Goal: Connect with others: Connect with other users

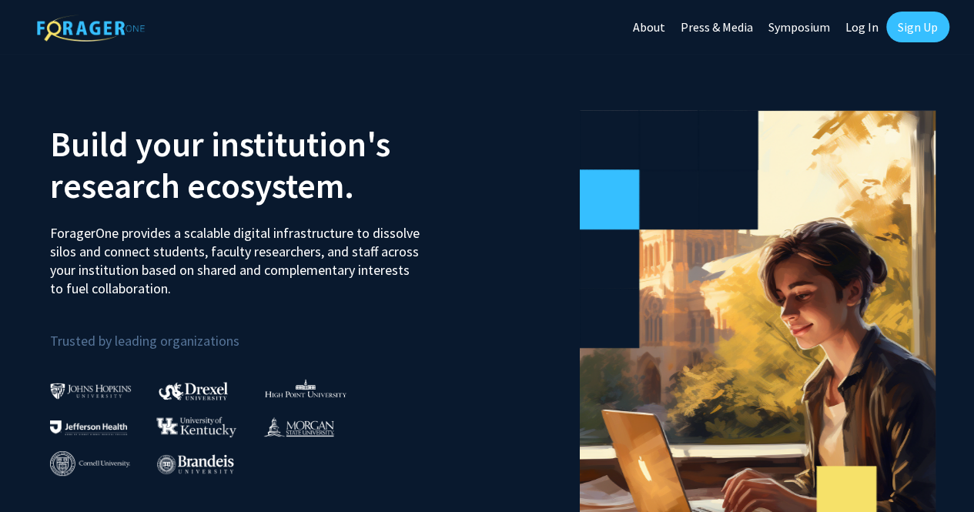
click at [859, 24] on link "Log In" at bounding box center [861, 27] width 48 height 54
select select
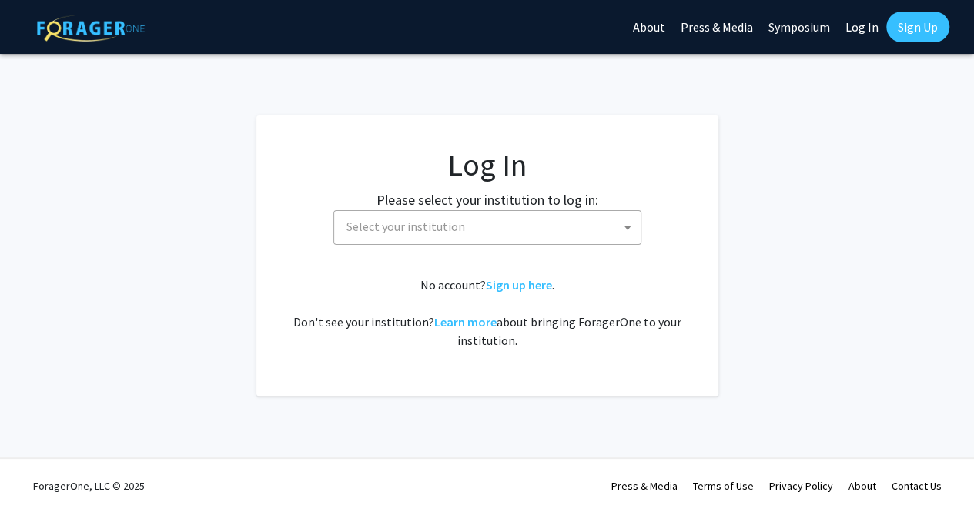
click at [485, 236] on span "Select your institution" at bounding box center [490, 227] width 300 height 32
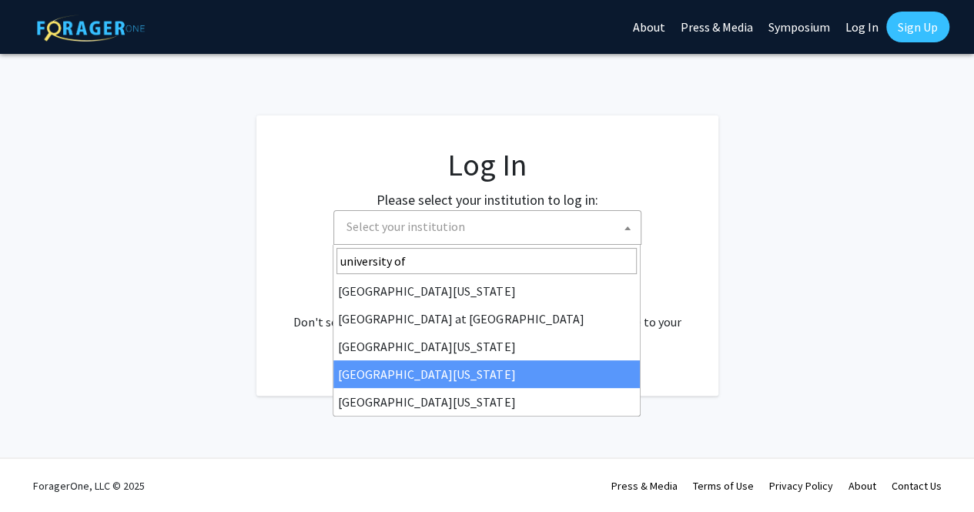
type input "university of"
select select "31"
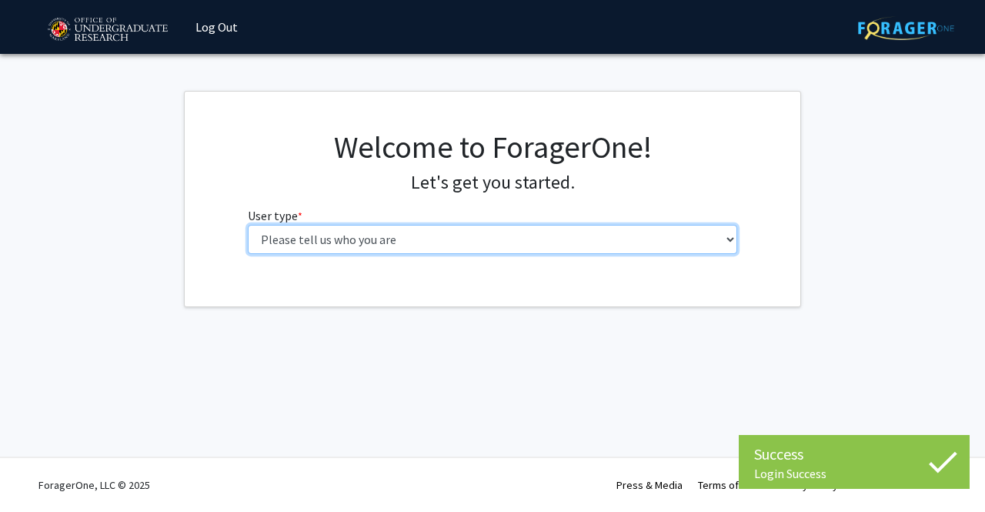
click at [325, 232] on select "Please tell us who you are Undergraduate Student Master's Student Doctoral Cand…" at bounding box center [493, 239] width 490 height 29
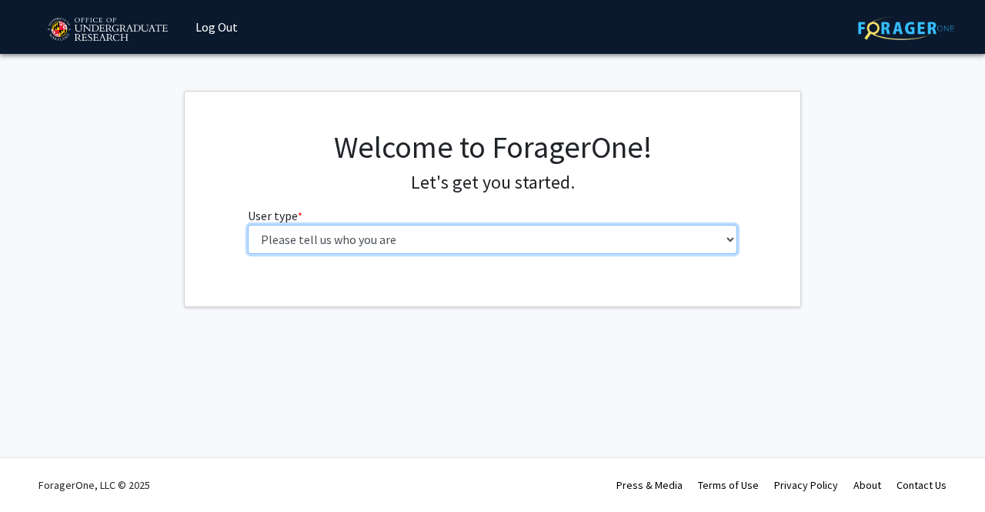
select select "1: undergrad"
click at [248, 225] on select "Please tell us who you are Undergraduate Student Master's Student Doctoral Cand…" at bounding box center [493, 239] width 490 height 29
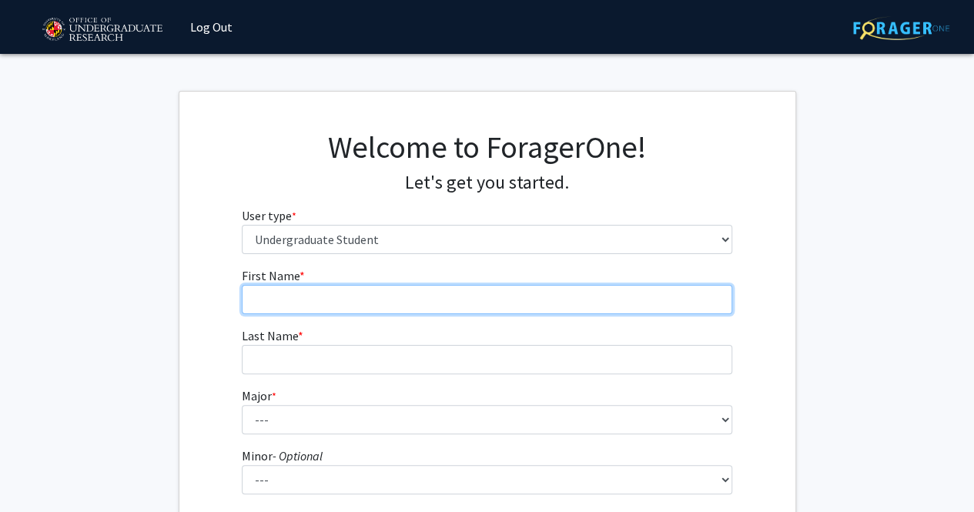
click at [363, 310] on input "First Name * required" at bounding box center [487, 299] width 490 height 29
type input "Madison"
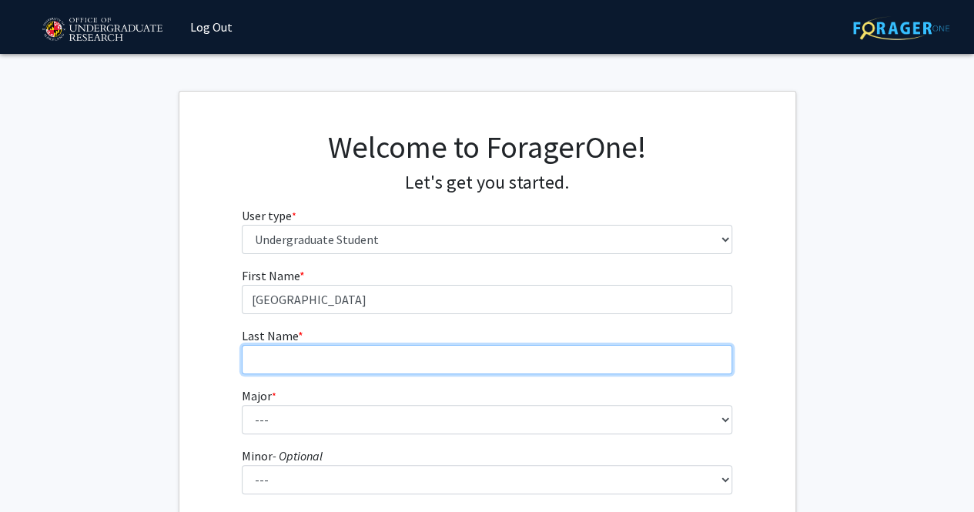
type input "Vlach"
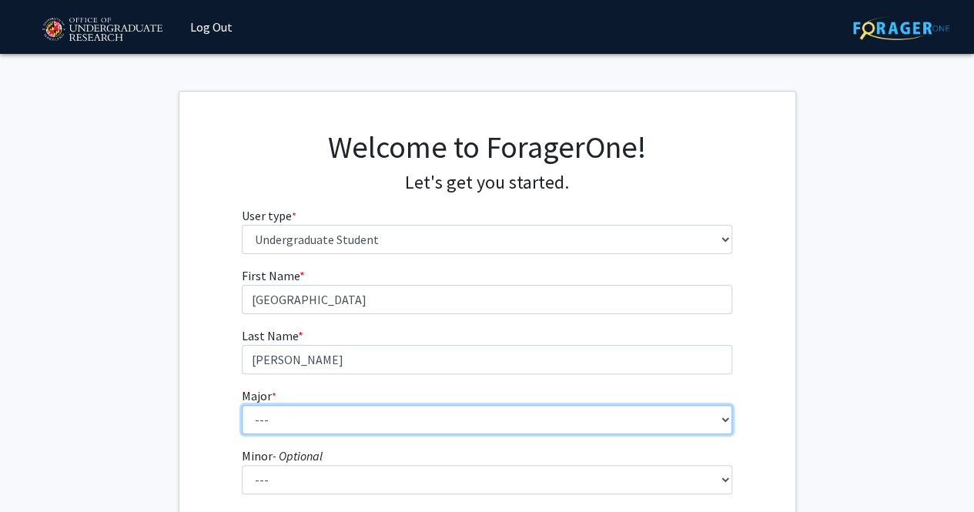
click at [302, 420] on select "--- Accounting Aerospace Engineering African American and Africana Studies Agri…" at bounding box center [487, 419] width 490 height 29
select select "38: 2339"
click at [242, 405] on select "--- Accounting Aerospace Engineering African American and Africana Studies Agri…" at bounding box center [487, 419] width 490 height 29
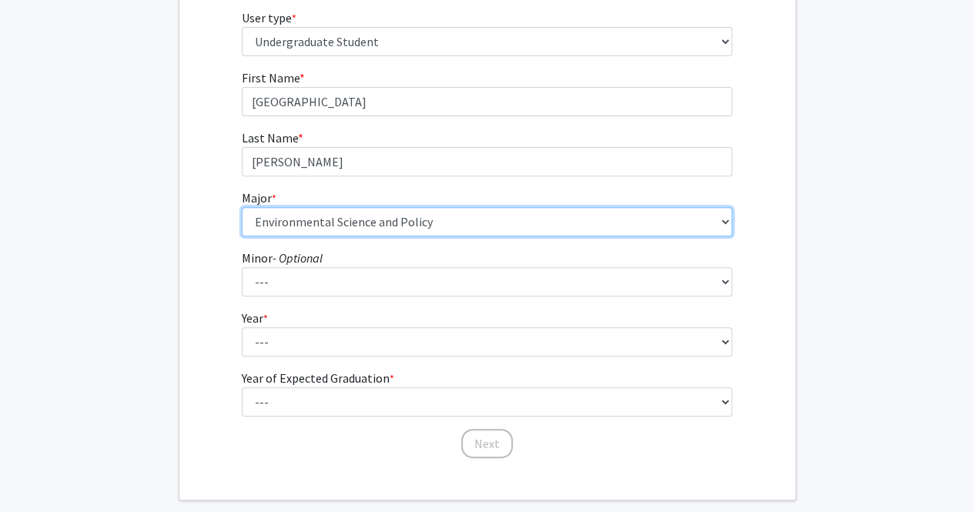
scroll to position [199, 0]
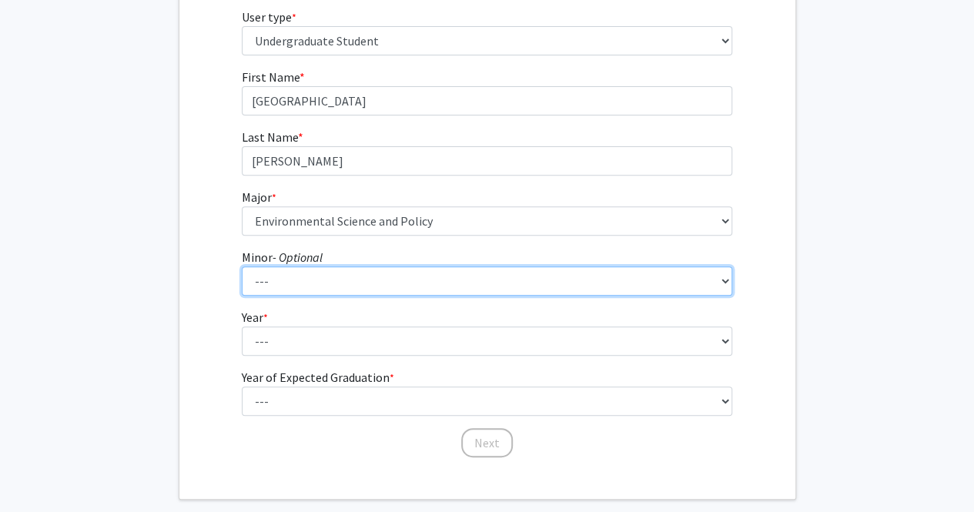
click at [353, 287] on select "--- Actuarial Mathematics Advanced Cybersecurity Experience for Students Africa…" at bounding box center [487, 280] width 490 height 29
select select "32: 1835"
click at [242, 266] on select "--- Actuarial Mathematics Advanced Cybersecurity Experience for Students Africa…" at bounding box center [487, 280] width 490 height 29
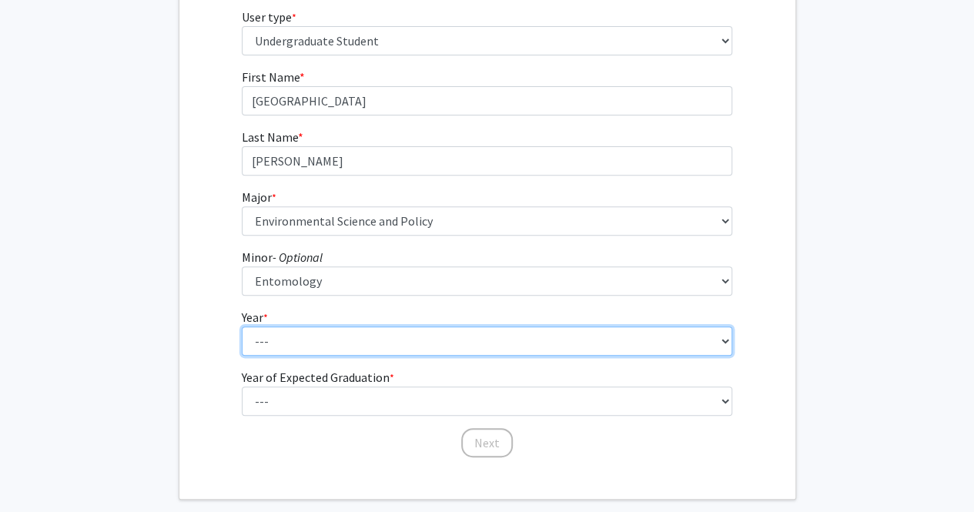
click at [319, 349] on select "--- First-year Sophomore Junior Senior Postbaccalaureate Certificate" at bounding box center [487, 340] width 490 height 29
select select "3: junior"
click at [242, 326] on select "--- First-year Sophomore Junior Senior Postbaccalaureate Certificate" at bounding box center [487, 340] width 490 height 29
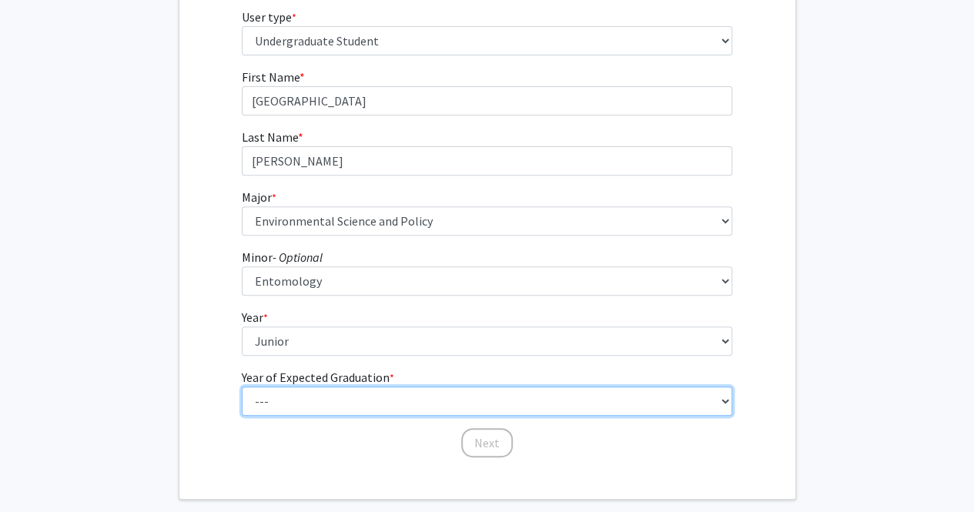
click at [342, 392] on select "--- 2025 2026 2027 2028 2029 2030 2031 2032 2033 2034" at bounding box center [487, 400] width 490 height 29
select select "3: 2027"
click at [242, 386] on select "--- 2025 2026 2027 2028 2029 2030 2031 2032 2033 2034" at bounding box center [487, 400] width 490 height 29
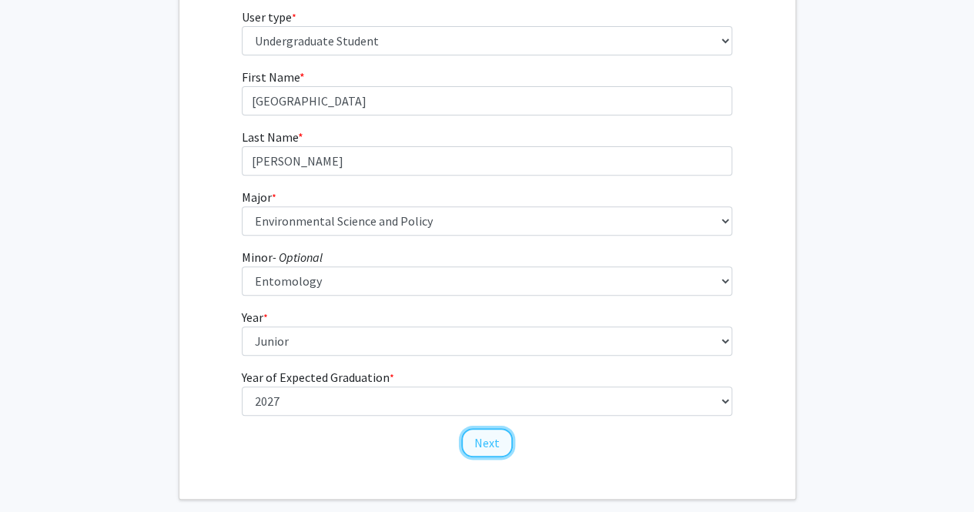
click at [484, 440] on button "Next" at bounding box center [487, 442] width 52 height 29
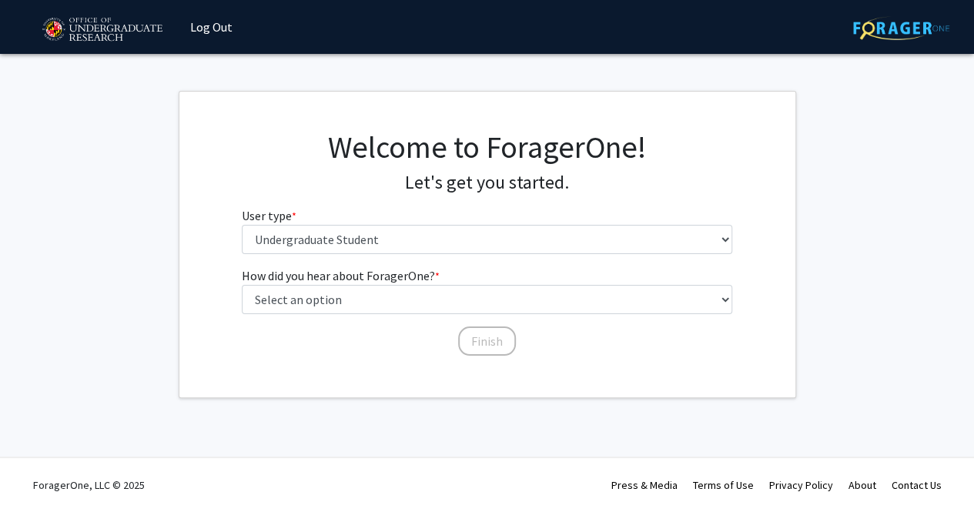
scroll to position [0, 0]
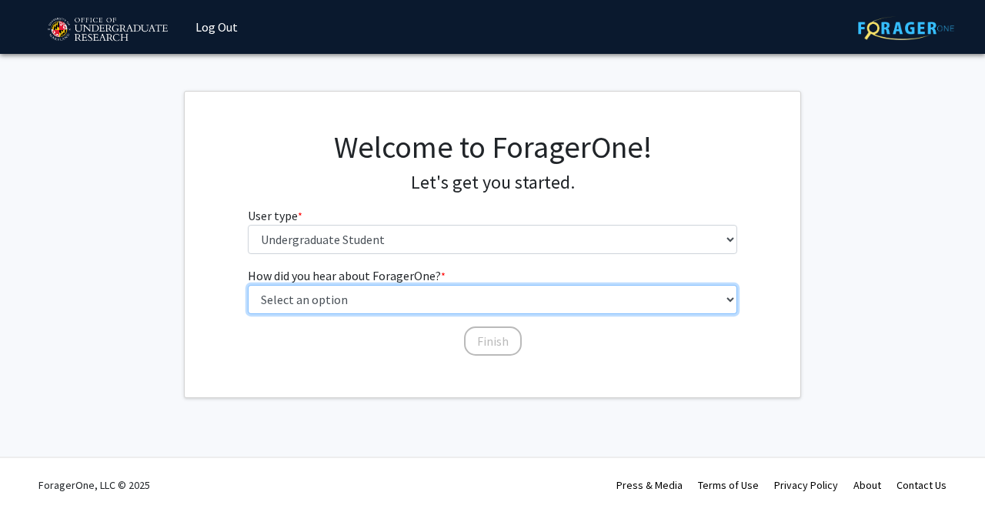
click at [444, 301] on select "Select an option Peer/student recommendation Faculty/staff recommendation Unive…" at bounding box center [493, 299] width 490 height 29
select select "3: university_website"
click at [248, 285] on select "Select an option Peer/student recommendation Faculty/staff recommendation Unive…" at bounding box center [493, 299] width 490 height 29
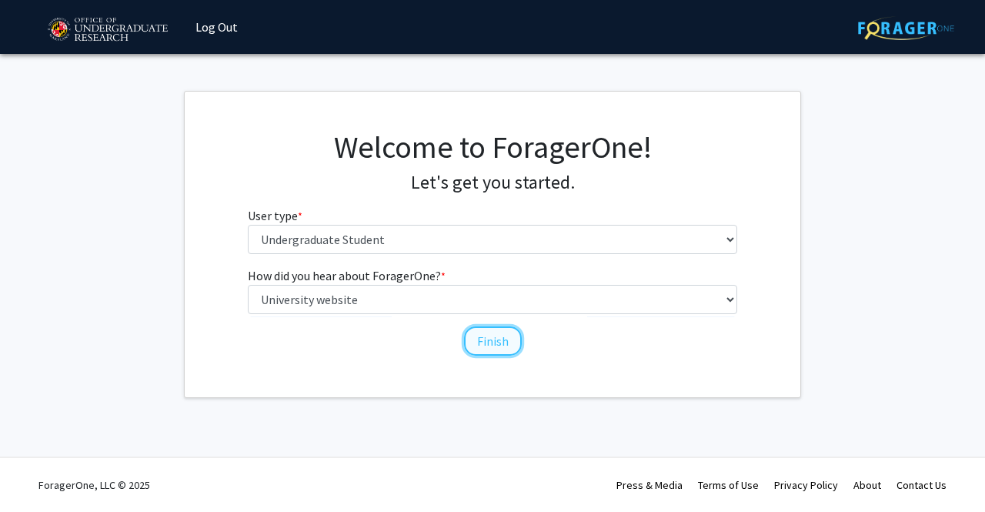
click at [505, 335] on button "Finish" at bounding box center [493, 340] width 58 height 29
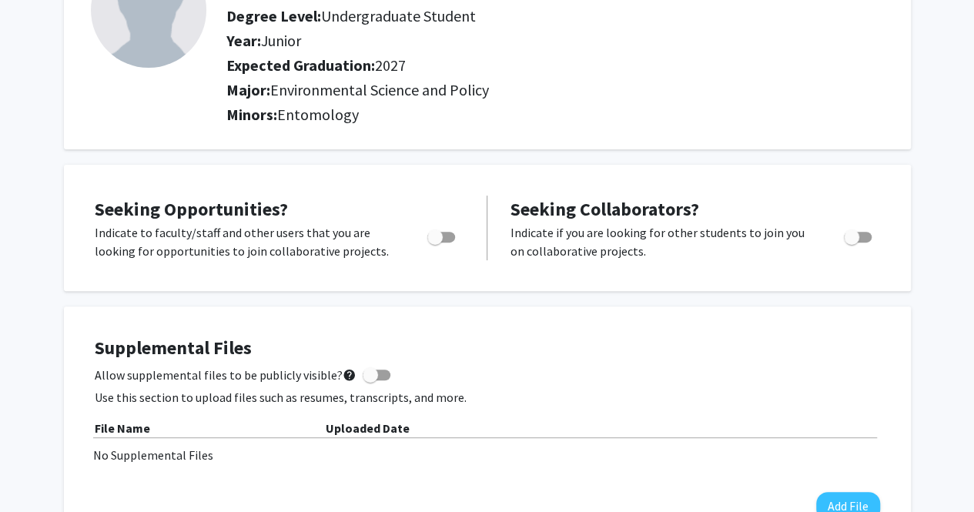
scroll to position [150, 0]
click at [440, 240] on span "Toggle" at bounding box center [434, 236] width 15 height 15
click at [435, 242] on input "Are you actively seeking opportunities?" at bounding box center [434, 242] width 1 height 1
checkbox input "true"
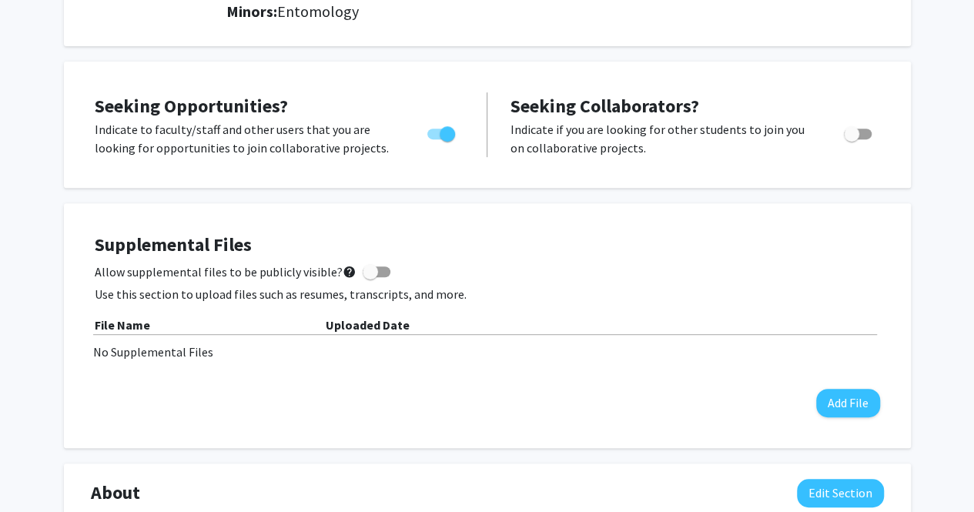
scroll to position [0, 0]
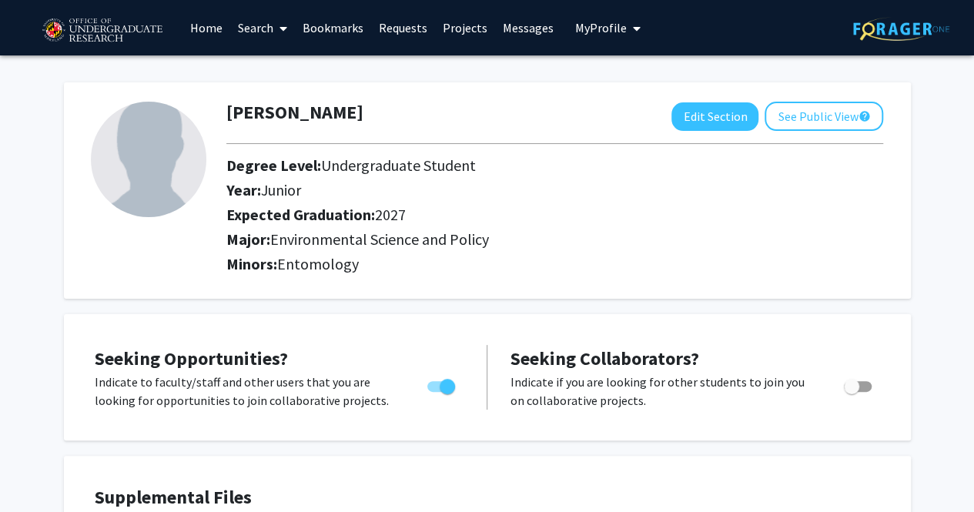
click at [200, 32] on link "Home" at bounding box center [206, 28] width 48 height 54
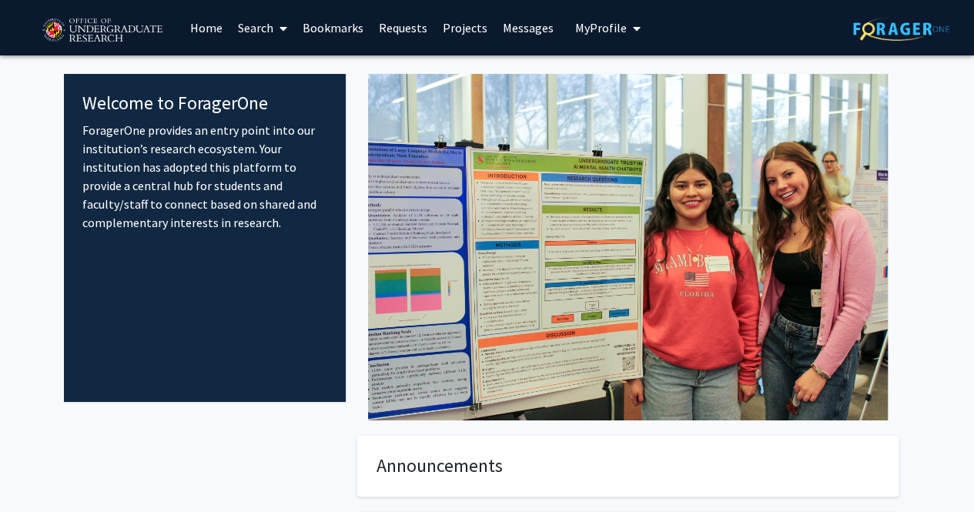
click at [288, 35] on link "Search" at bounding box center [262, 28] width 65 height 54
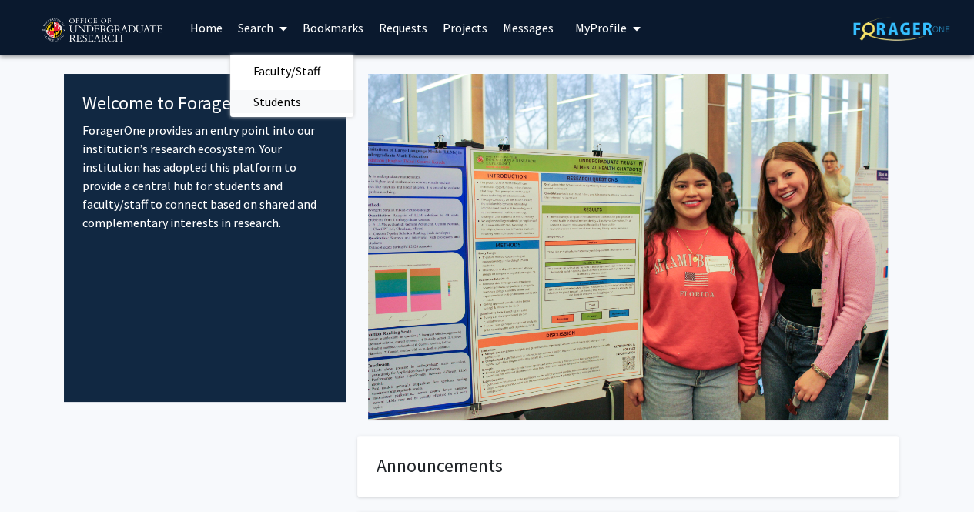
click at [289, 101] on span "Students" at bounding box center [277, 101] width 94 height 31
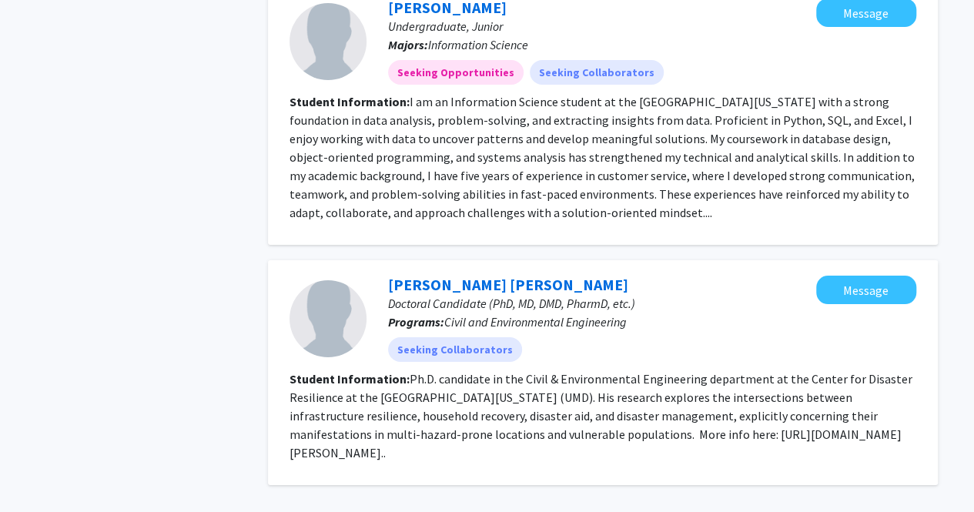
scroll to position [2800, 0]
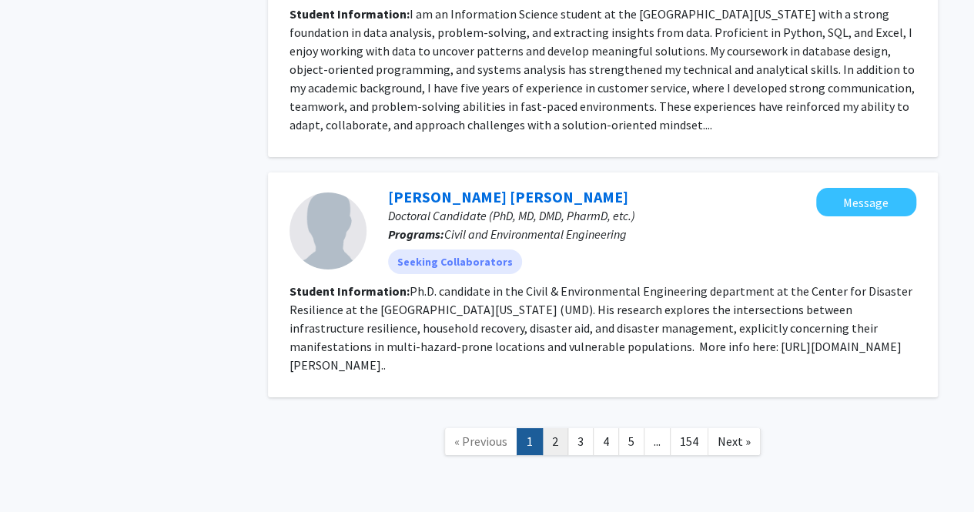
click at [548, 428] on link "2" at bounding box center [555, 441] width 26 height 27
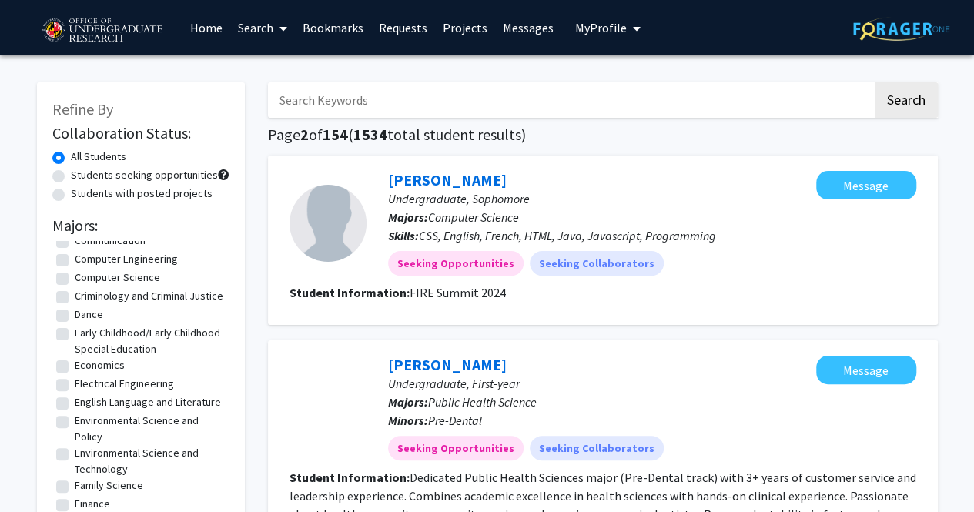
scroll to position [416, 0]
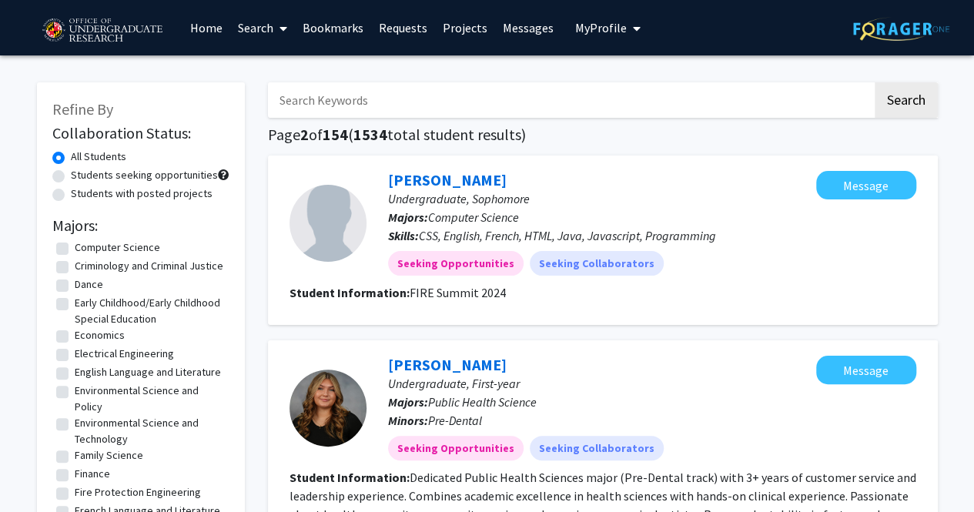
click at [94, 410] on label "Environmental Science and Policy" at bounding box center [150, 399] width 151 height 32
click at [85, 393] on input "Environmental Science and Policy" at bounding box center [80, 388] width 10 height 10
checkbox input "true"
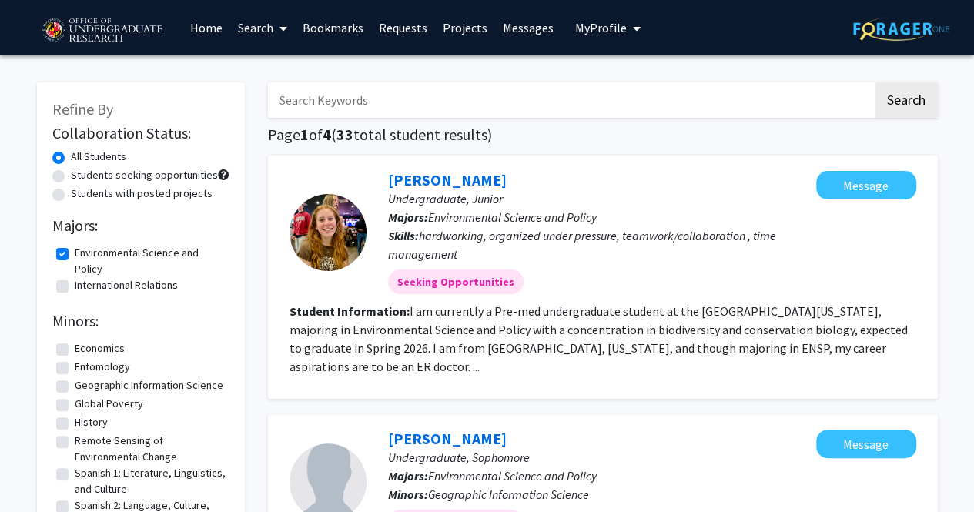
click at [282, 25] on icon at bounding box center [283, 28] width 8 height 12
click at [293, 72] on span "Faculty/Staff" at bounding box center [286, 70] width 113 height 31
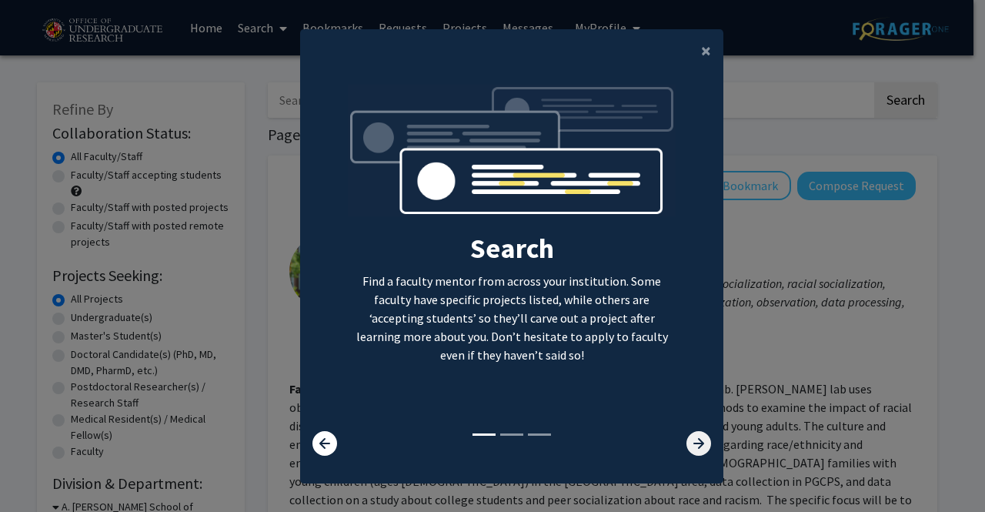
click at [695, 444] on icon at bounding box center [699, 443] width 25 height 25
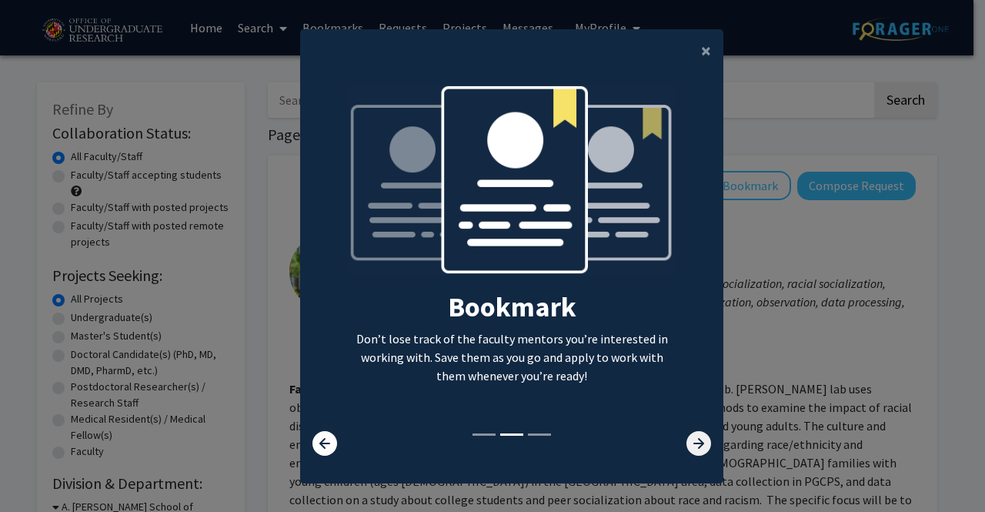
click at [695, 444] on icon at bounding box center [699, 443] width 25 height 25
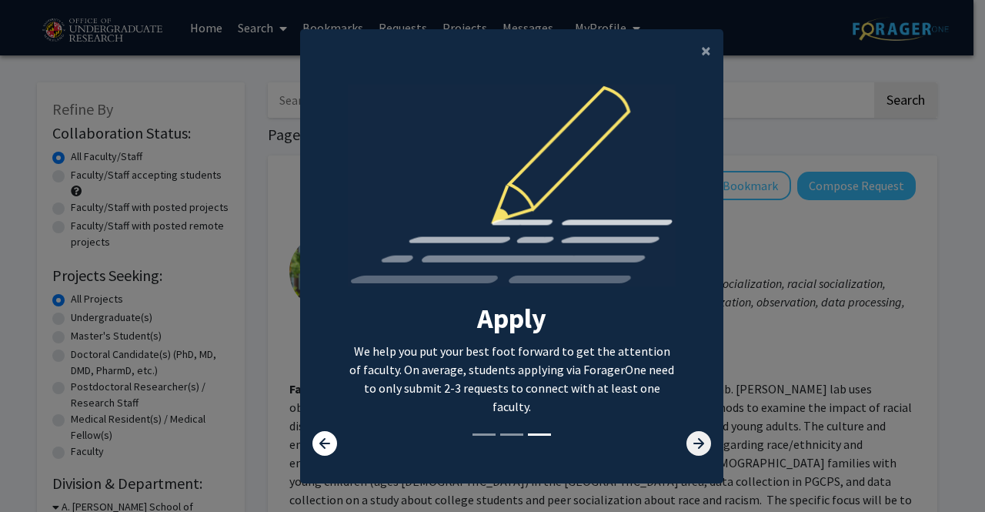
click at [695, 444] on icon at bounding box center [699, 443] width 25 height 25
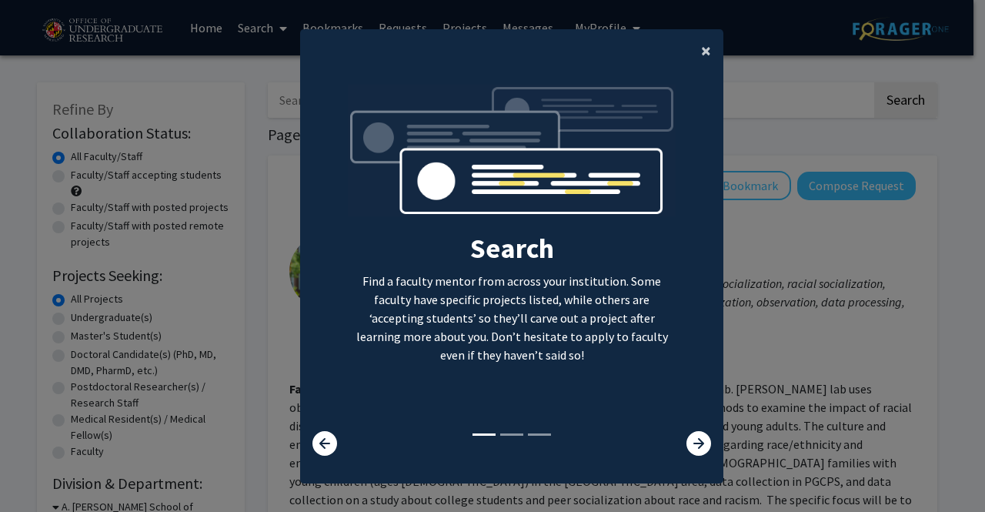
click at [694, 49] on button "×" at bounding box center [706, 50] width 35 height 43
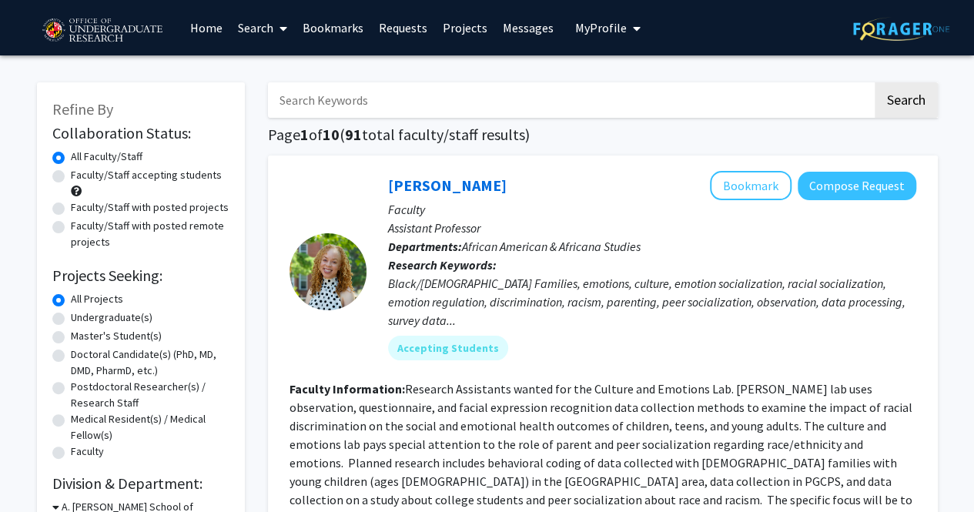
click at [139, 175] on label "Faculty/Staff accepting students" at bounding box center [146, 175] width 151 height 16
click at [81, 175] on input "Faculty/Staff accepting students" at bounding box center [76, 172] width 10 height 10
radio input "true"
